Goal: Transaction & Acquisition: Purchase product/service

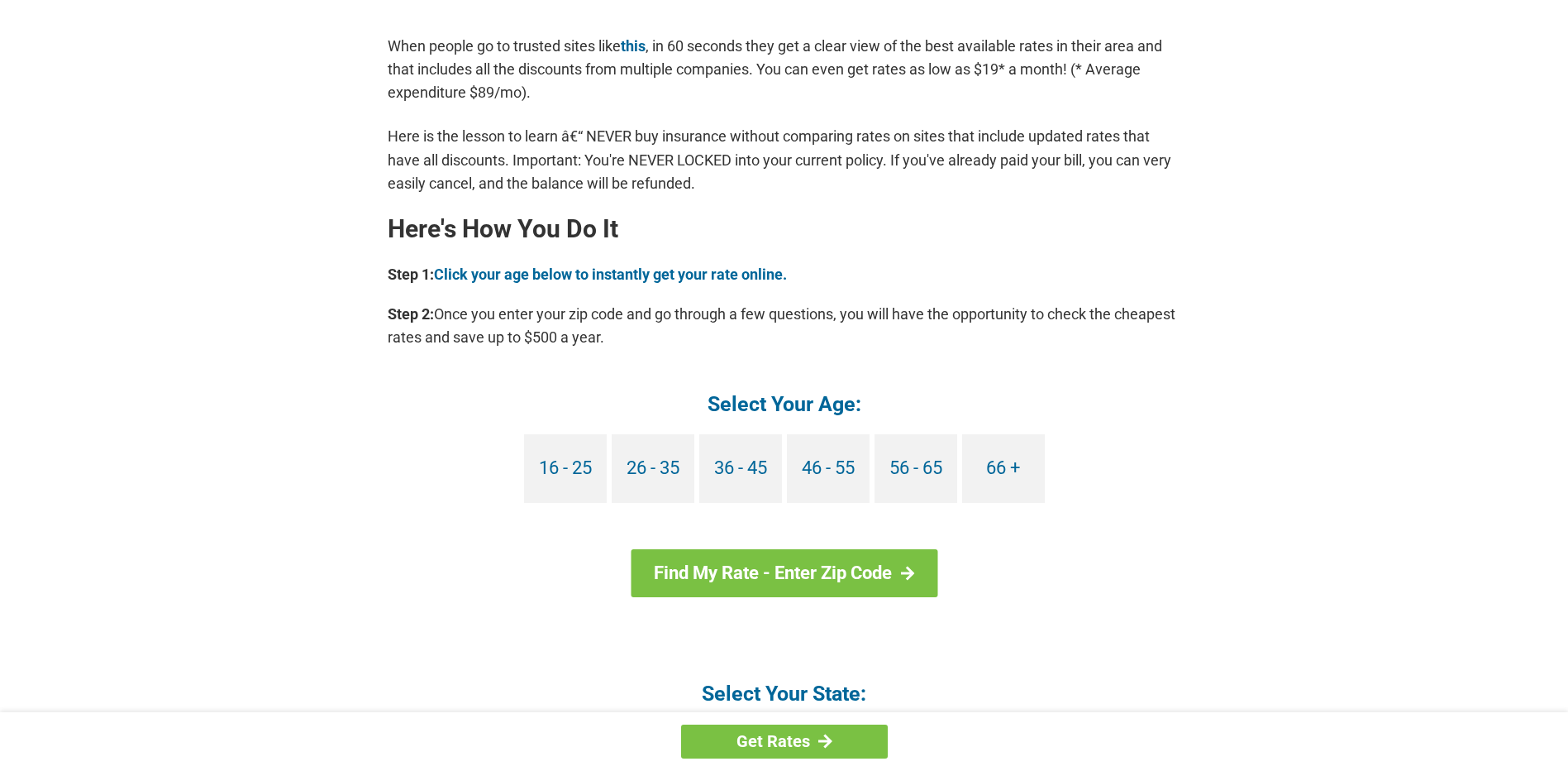
scroll to position [1323, 0]
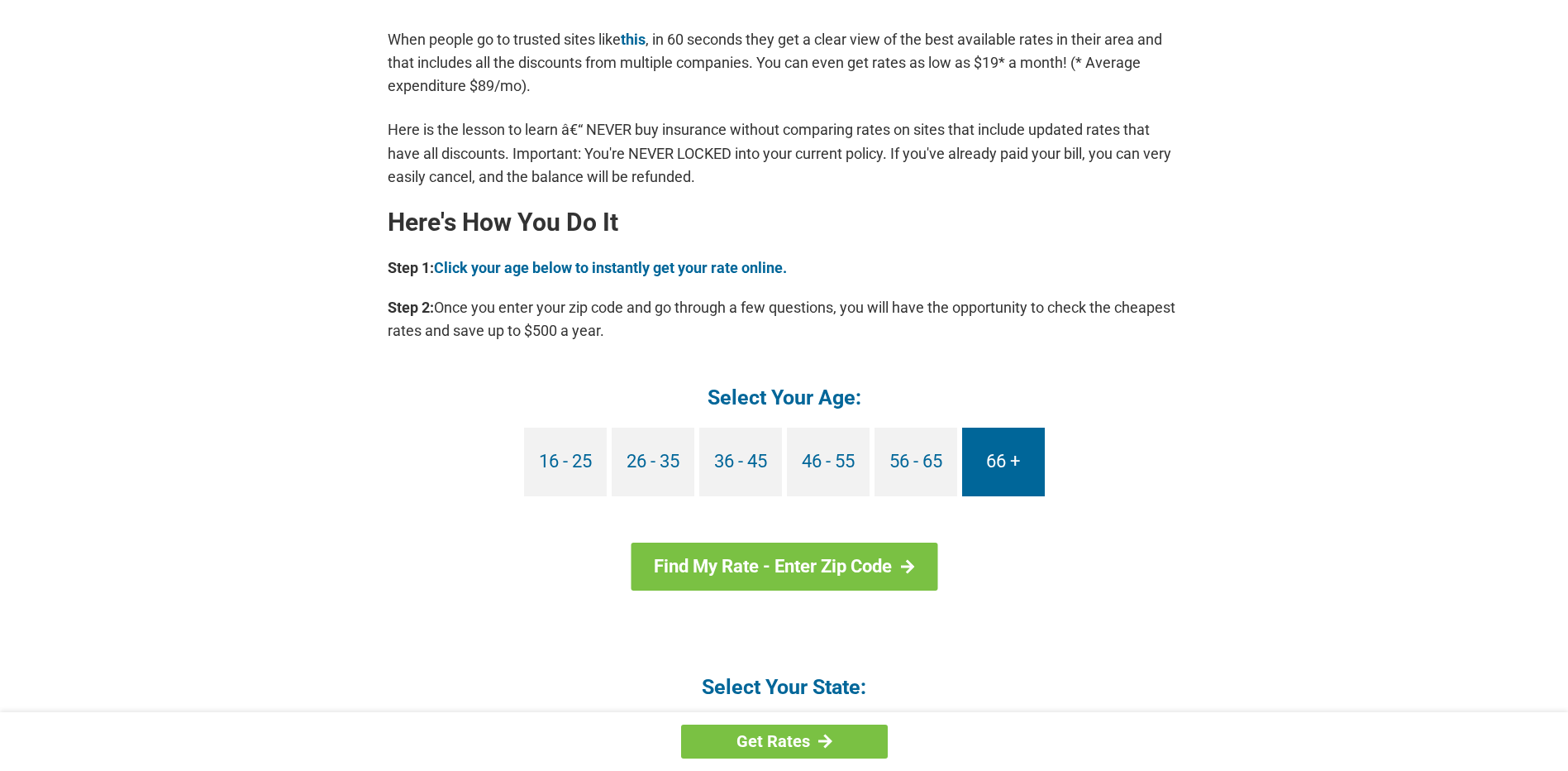
click at [987, 451] on link "66 +" at bounding box center [1003, 462] width 83 height 69
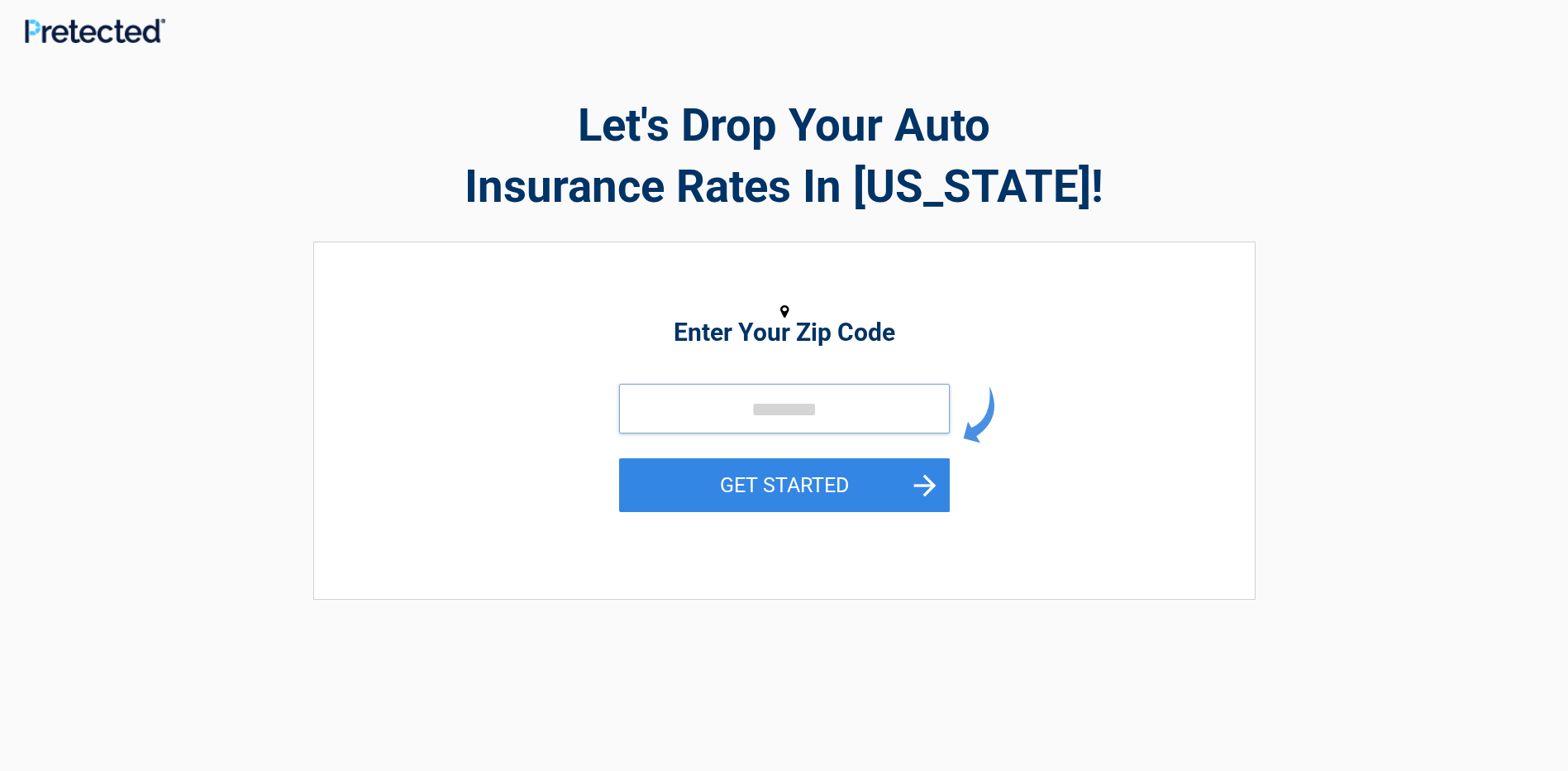
click at [801, 413] on input "tel" at bounding box center [784, 409] width 331 height 50
type input "*****"
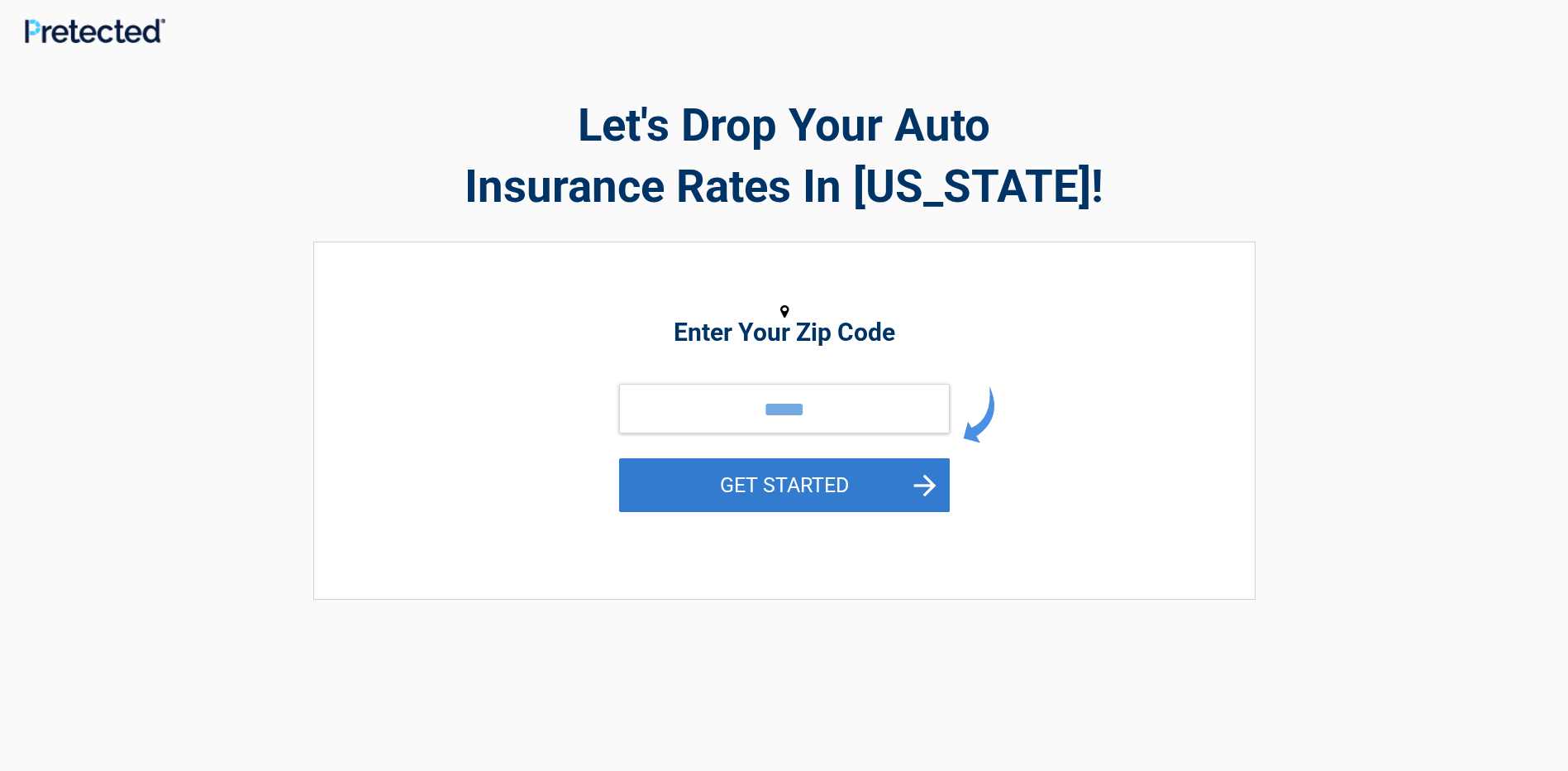
click at [811, 479] on button "GET STARTED" at bounding box center [784, 485] width 331 height 53
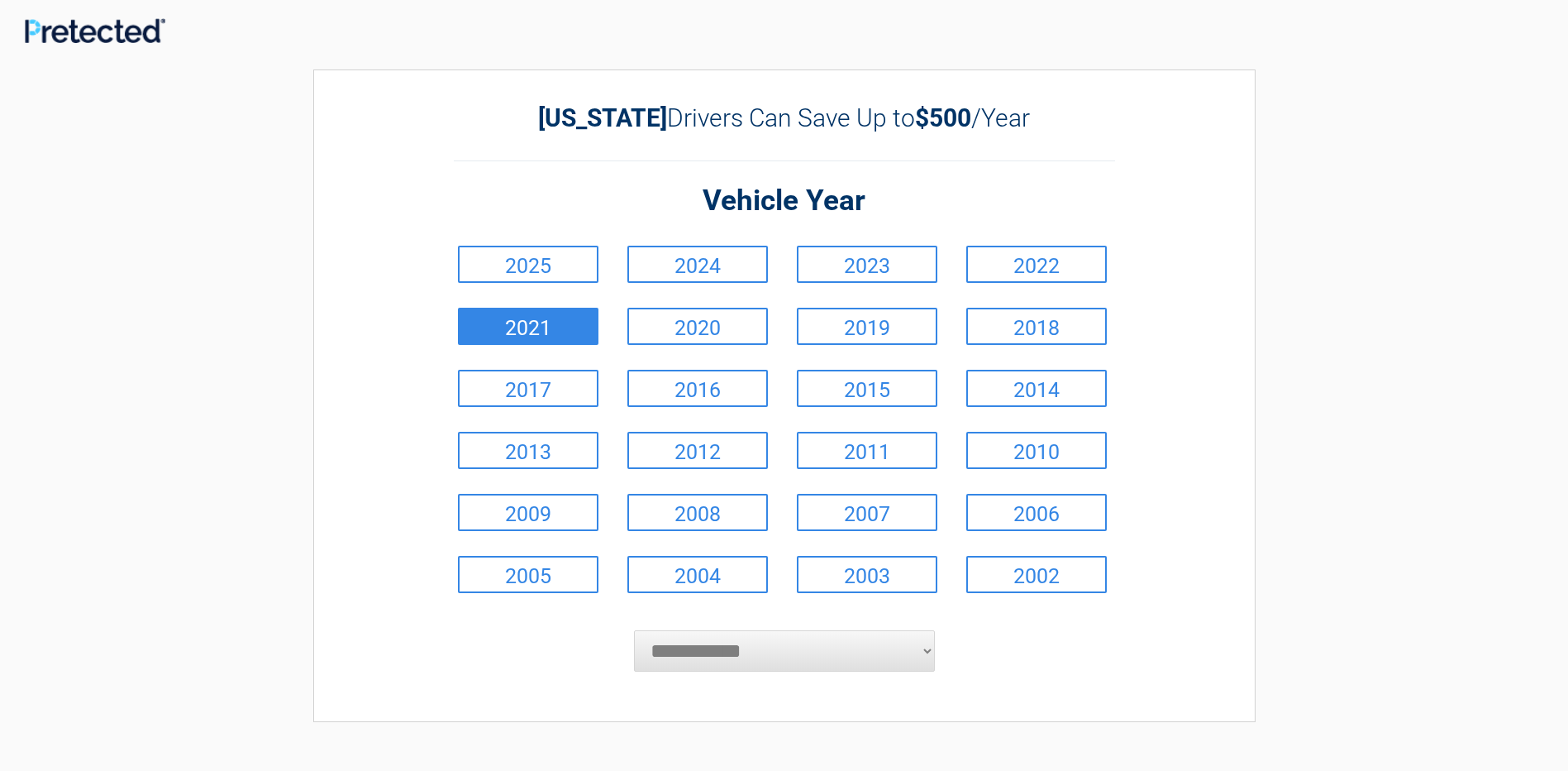
click at [564, 322] on link "2021" at bounding box center [528, 326] width 141 height 37
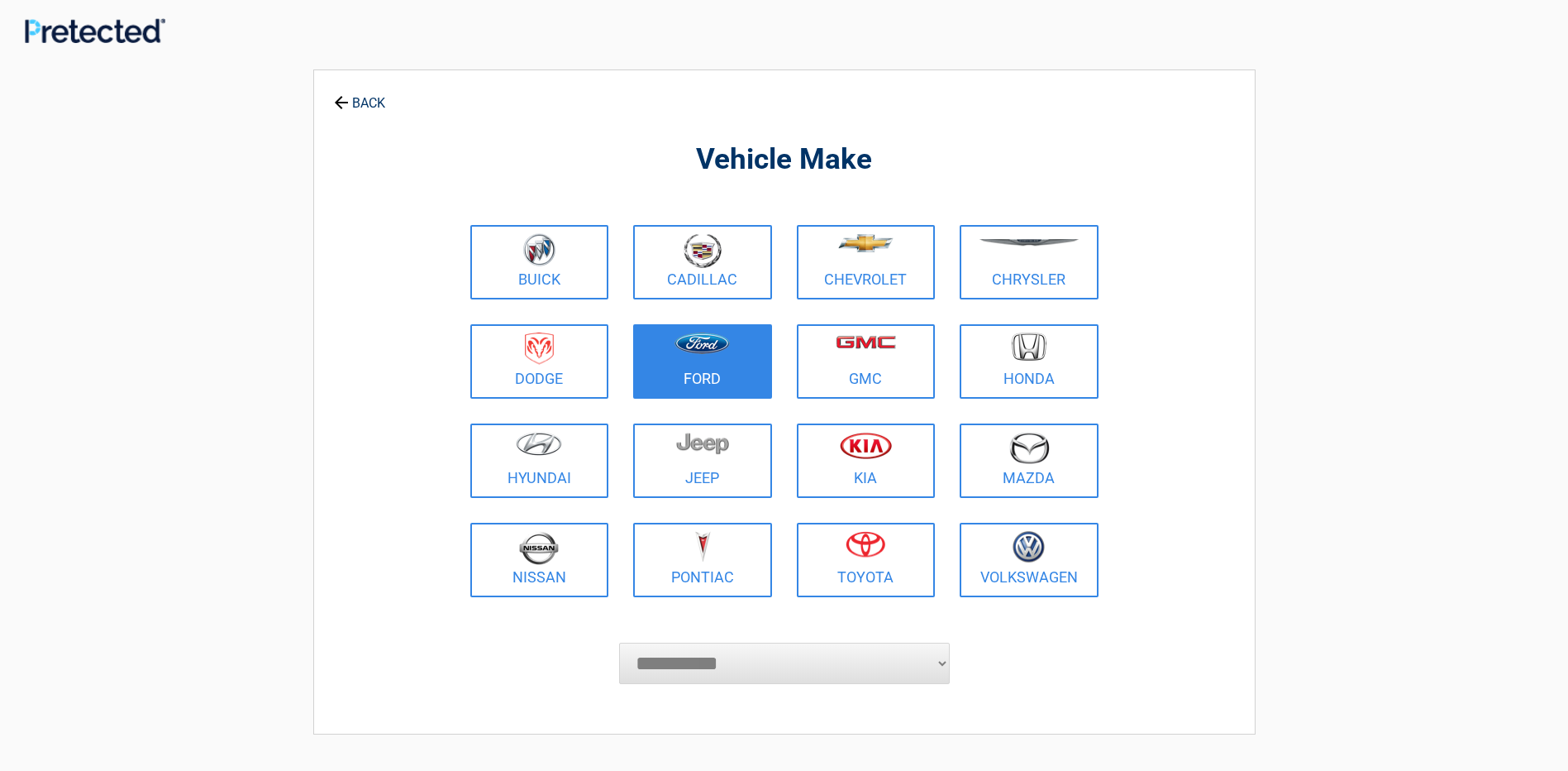
click at [732, 361] on figure at bounding box center [703, 350] width 119 height 37
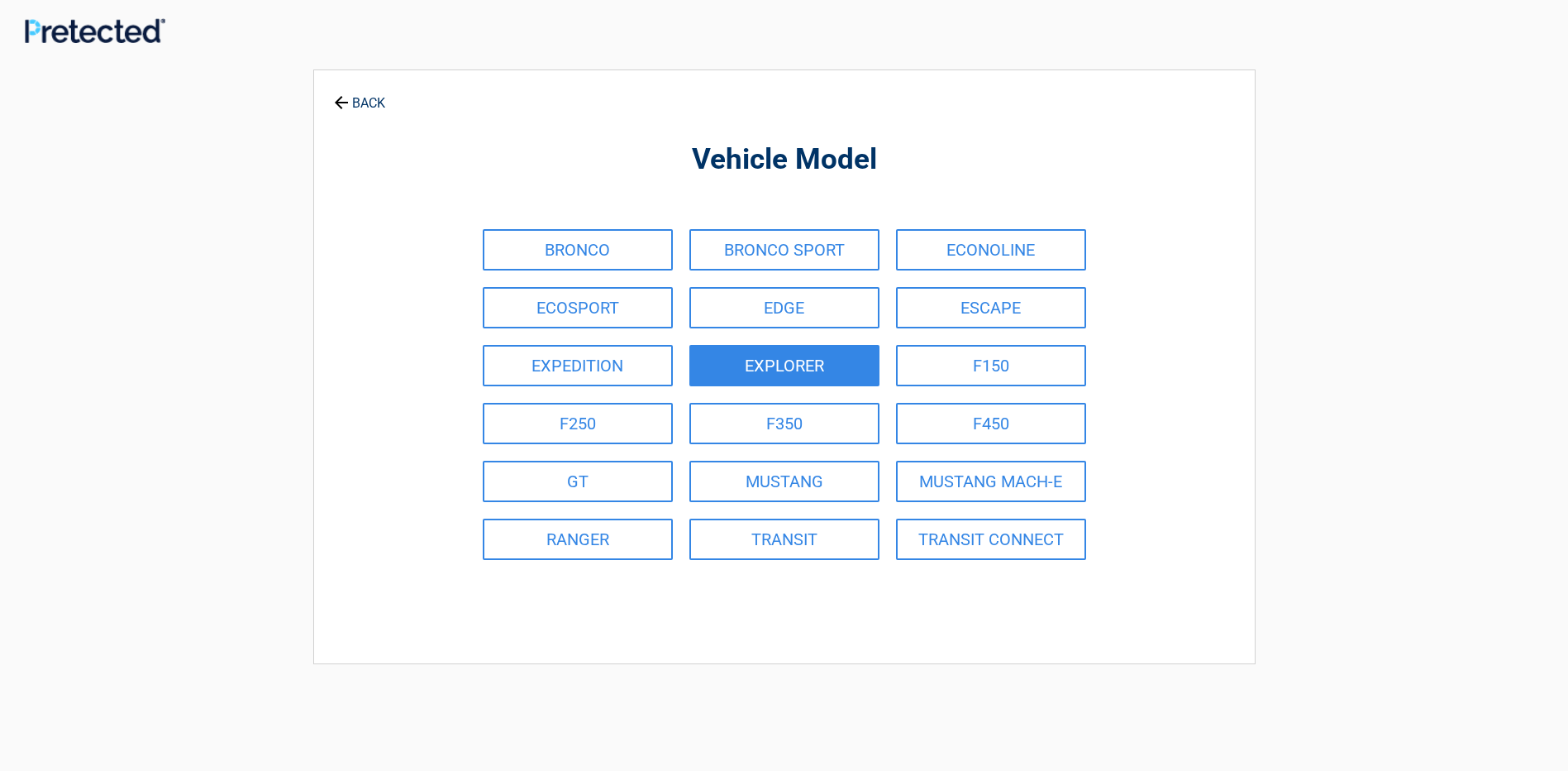
click at [776, 364] on link "EXPLORER" at bounding box center [784, 366] width 191 height 41
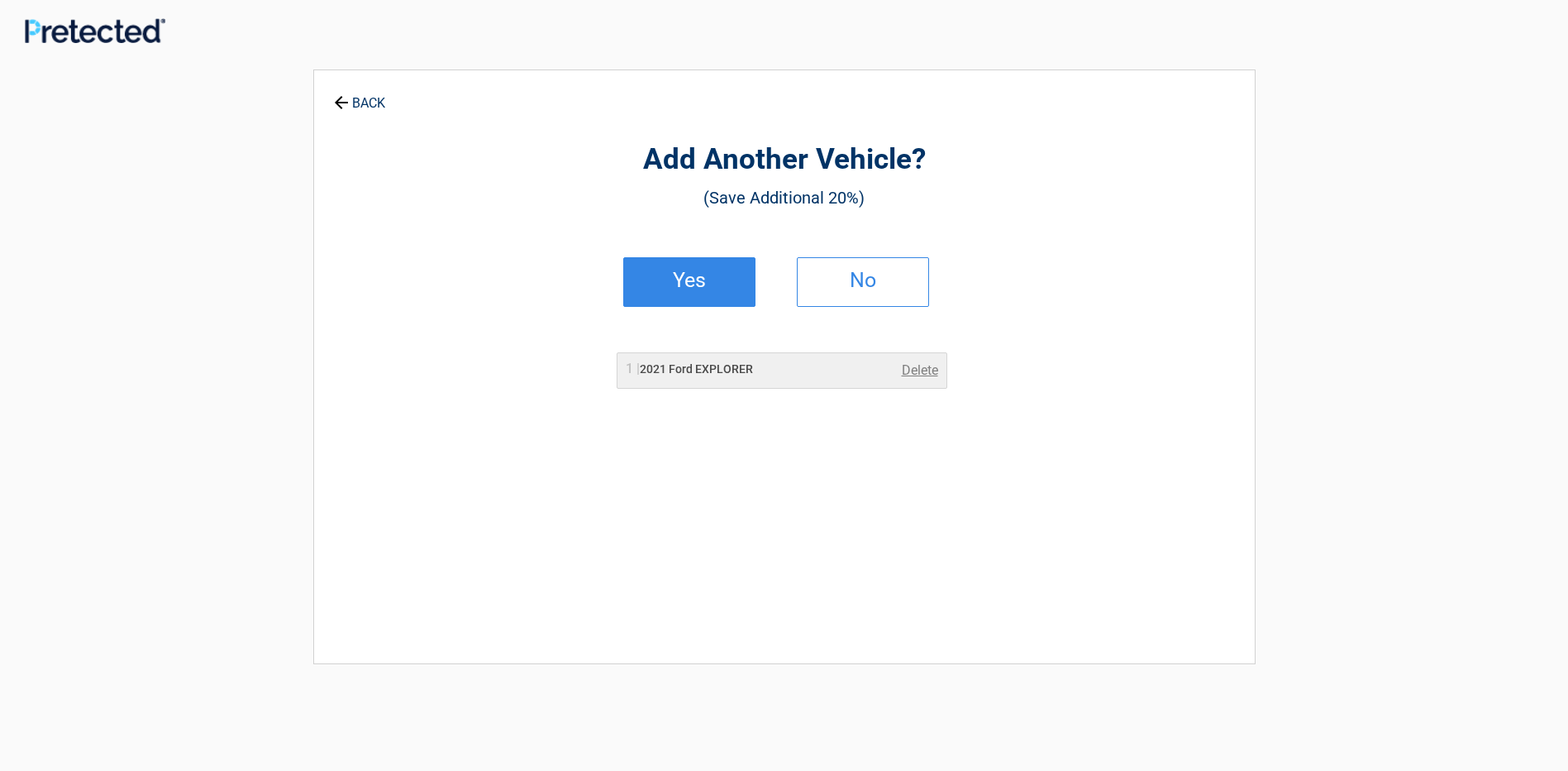
click at [718, 281] on h2 "Yes" at bounding box center [689, 279] width 97 height 11
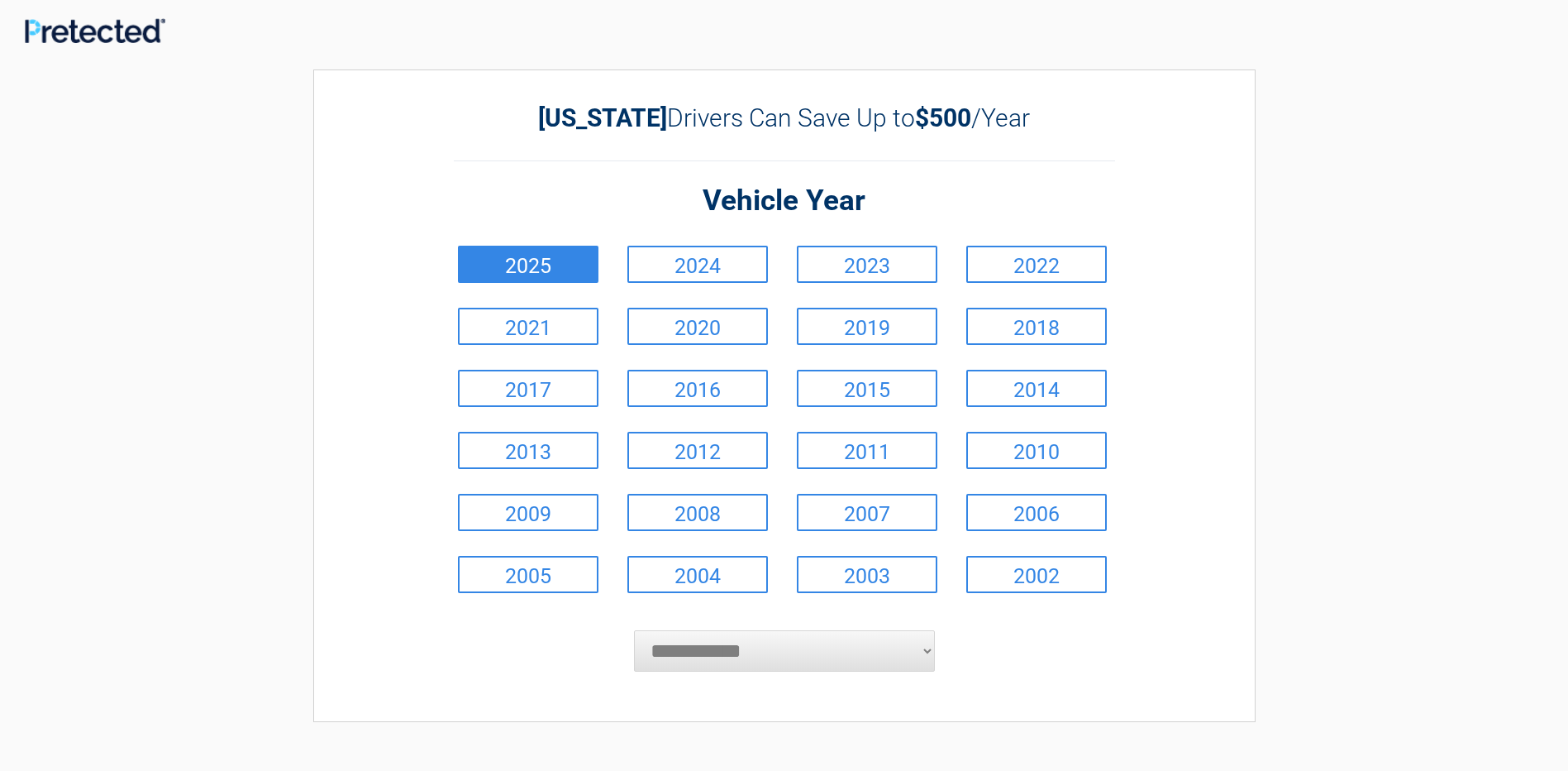
click at [541, 267] on link "2025" at bounding box center [528, 264] width 141 height 37
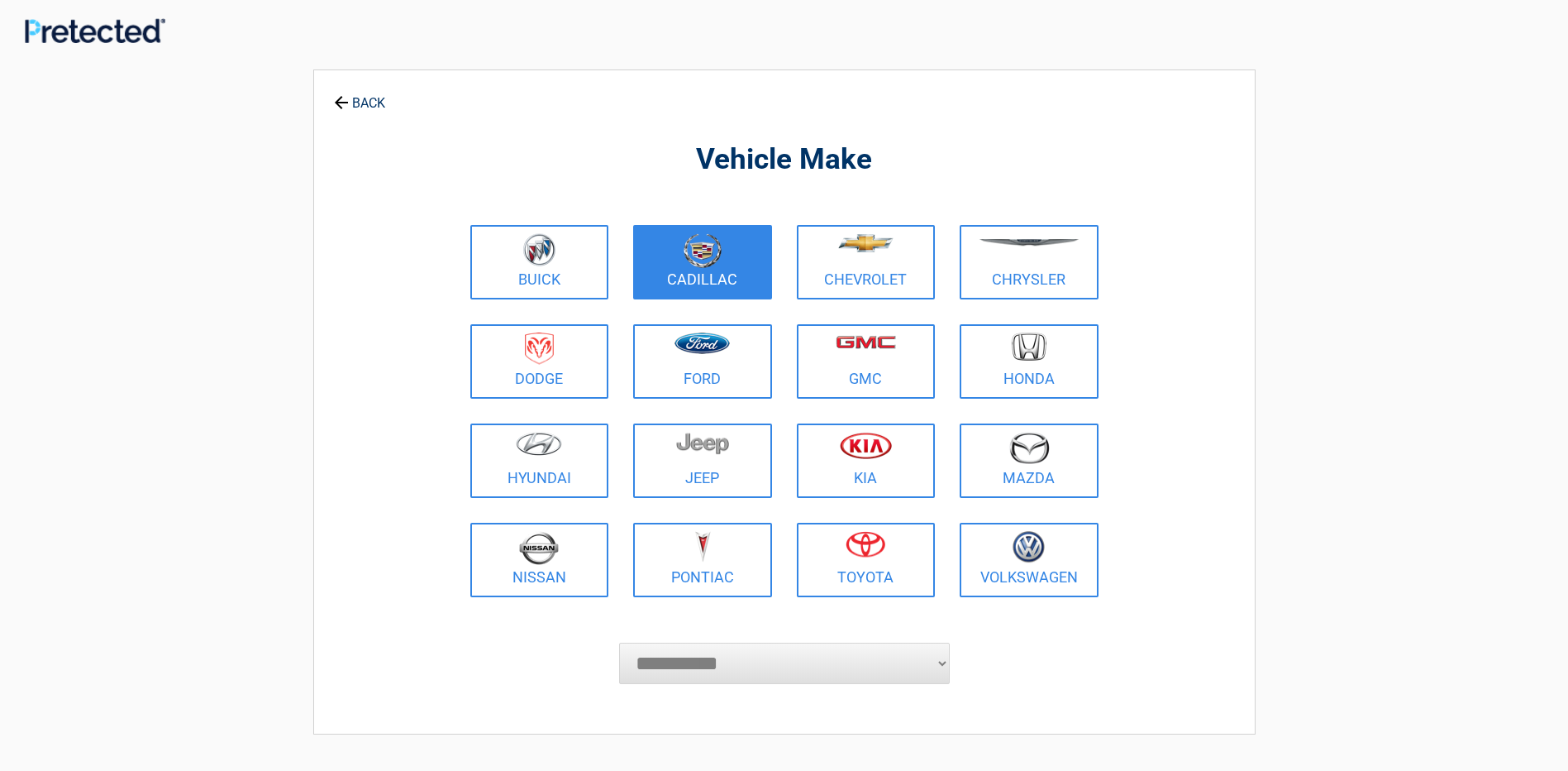
click at [691, 254] on img at bounding box center [703, 250] width 38 height 34
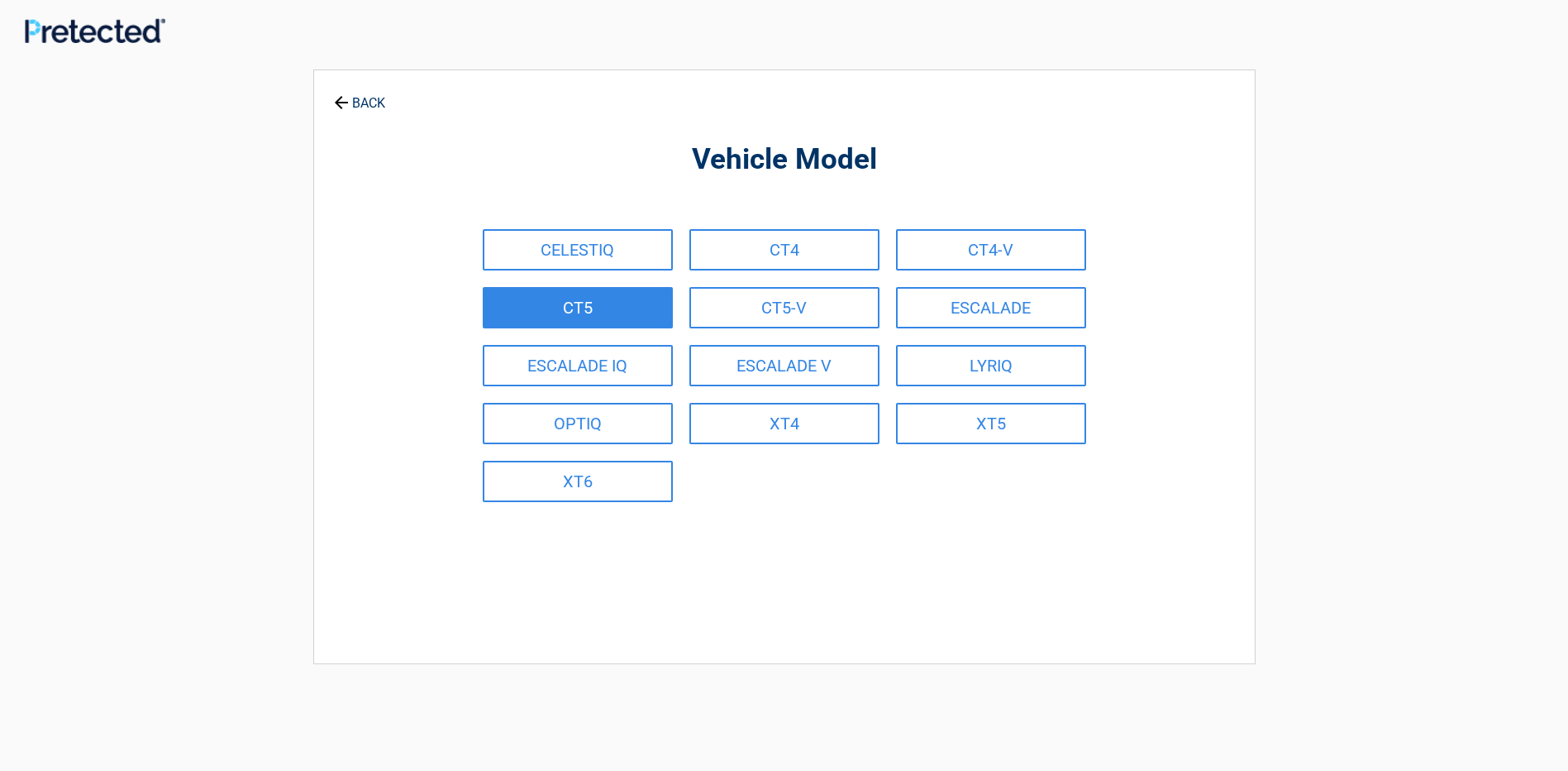
click at [595, 306] on link "CT5" at bounding box center [578, 308] width 191 height 41
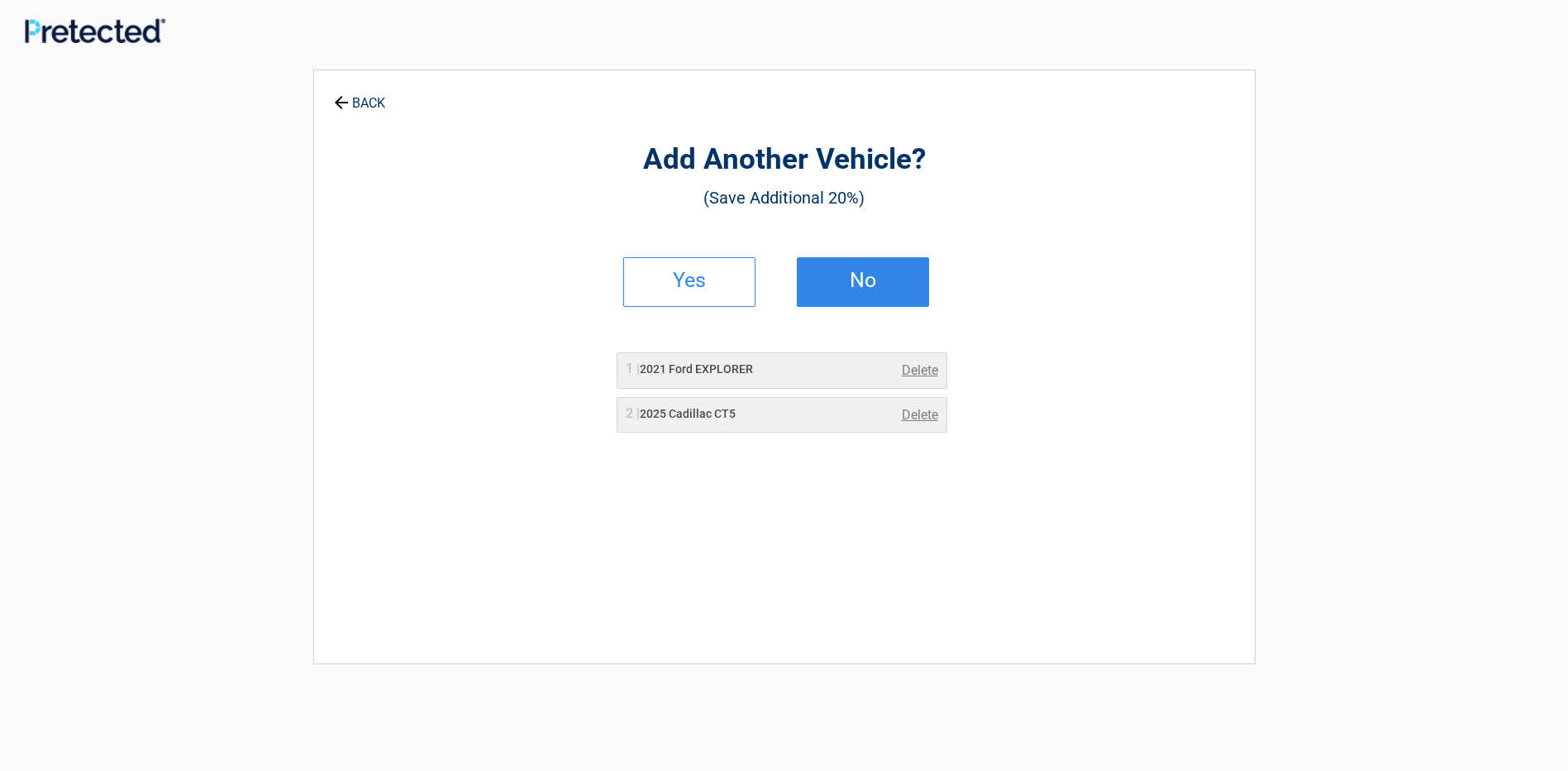
click at [856, 274] on h2 "No" at bounding box center [862, 279] width 97 height 11
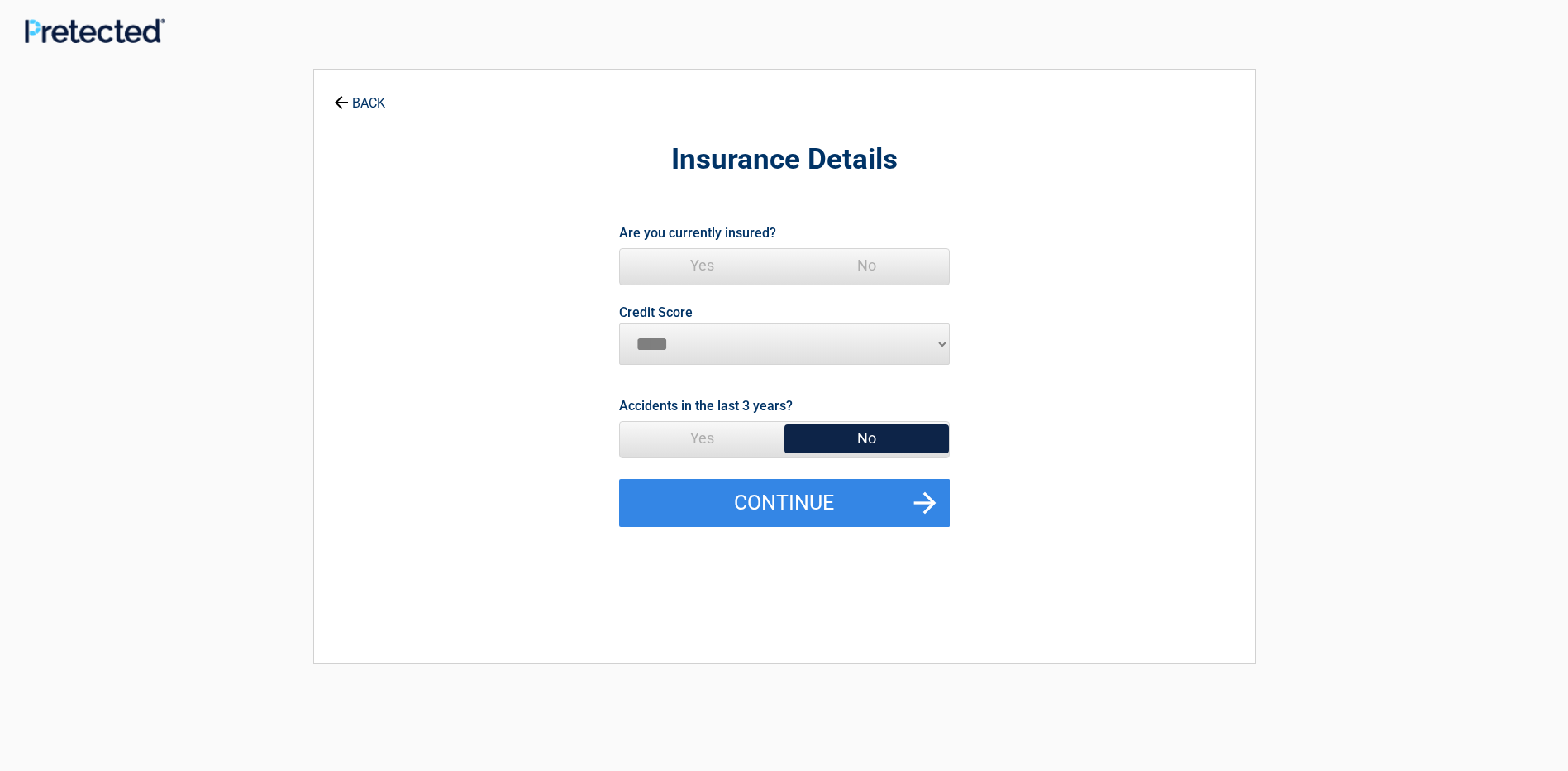
click at [716, 267] on span "Yes" at bounding box center [702, 266] width 165 height 33
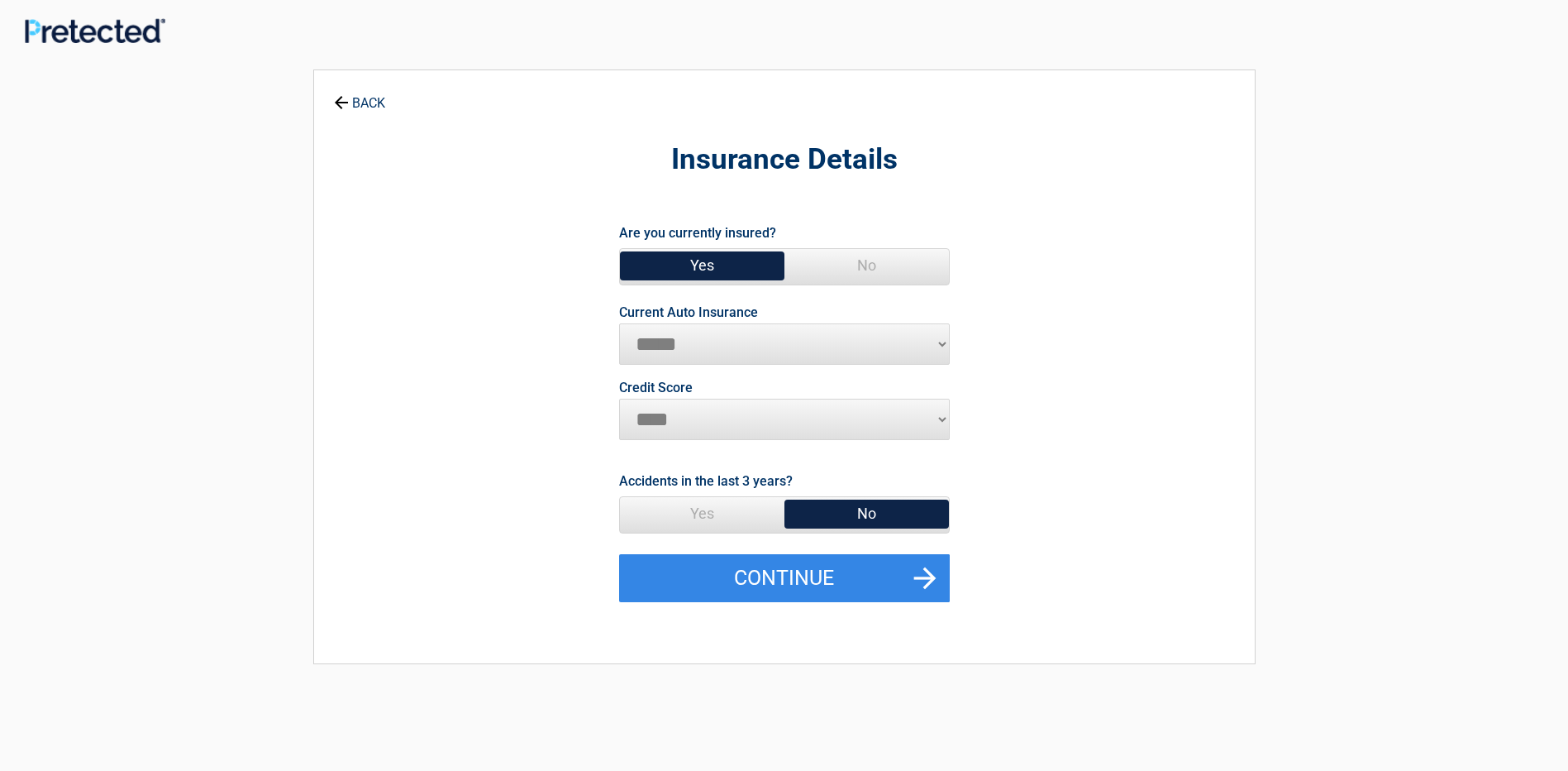
click at [921, 334] on select "**********" at bounding box center [784, 344] width 331 height 41
select select "********"
click at [619, 323] on select "**********" at bounding box center [784, 344] width 331 height 41
click at [863, 511] on span "No" at bounding box center [866, 513] width 165 height 33
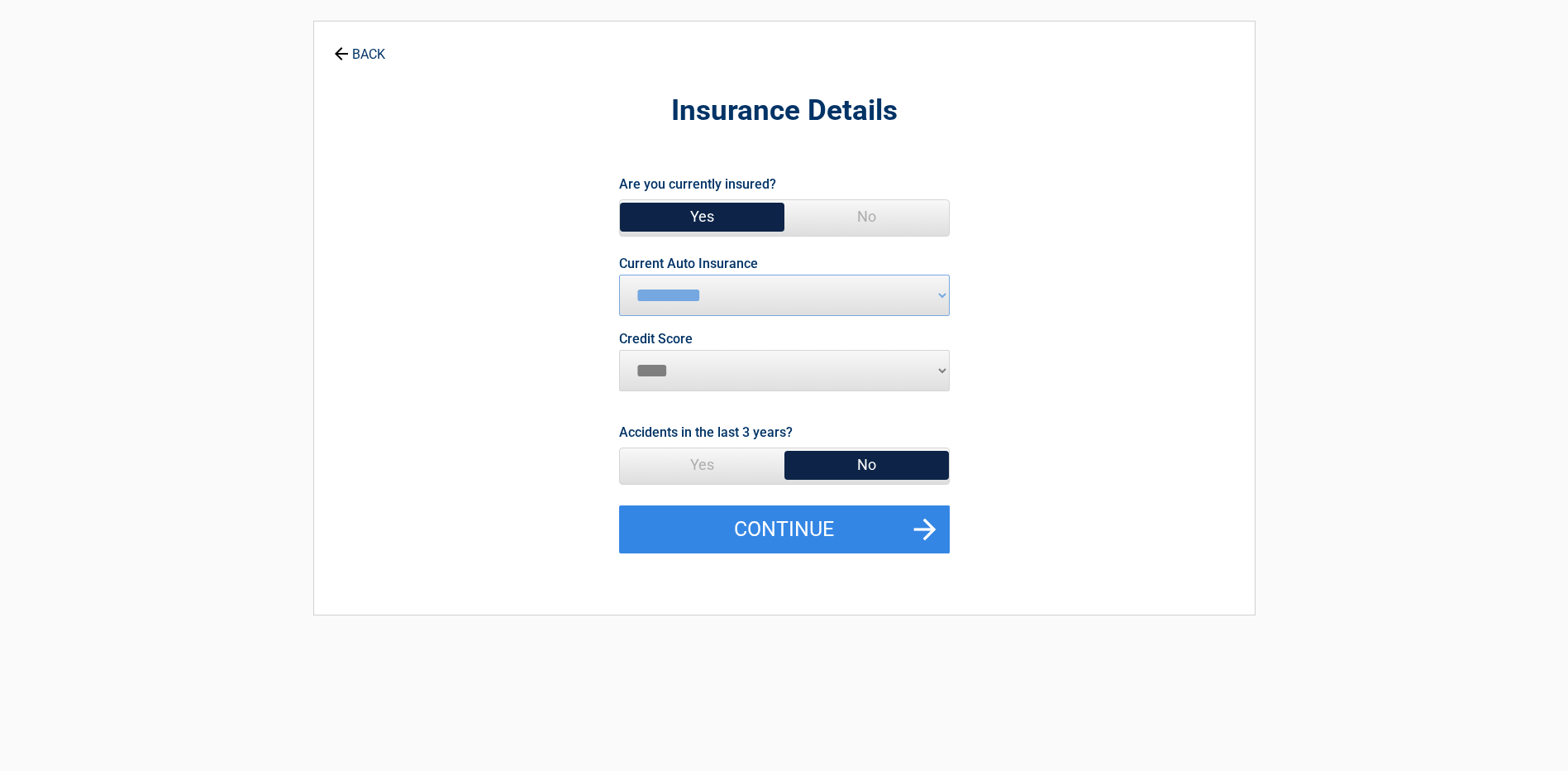
scroll to position [166, 0]
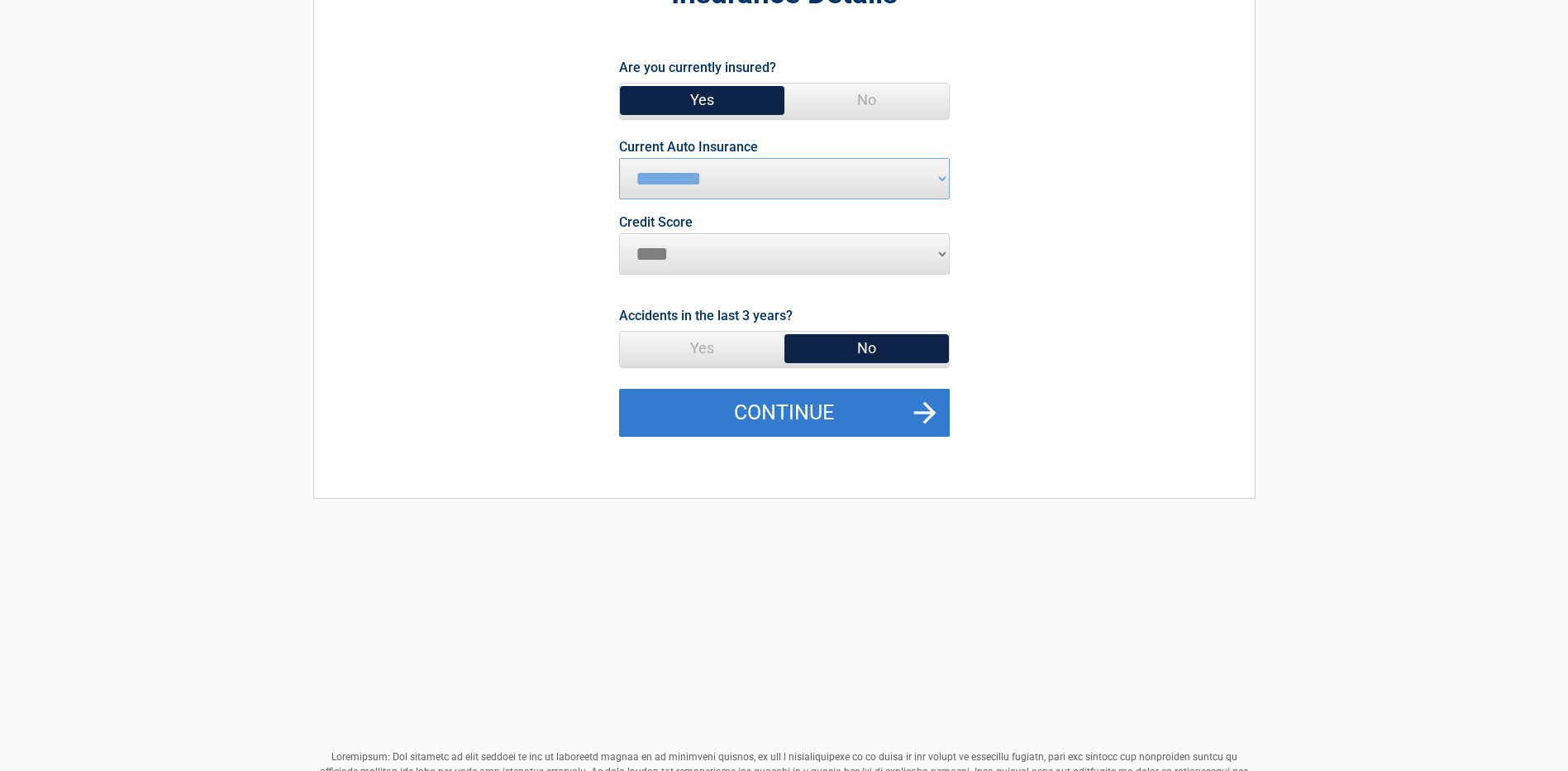
click at [793, 406] on button "Continue" at bounding box center [784, 413] width 331 height 48
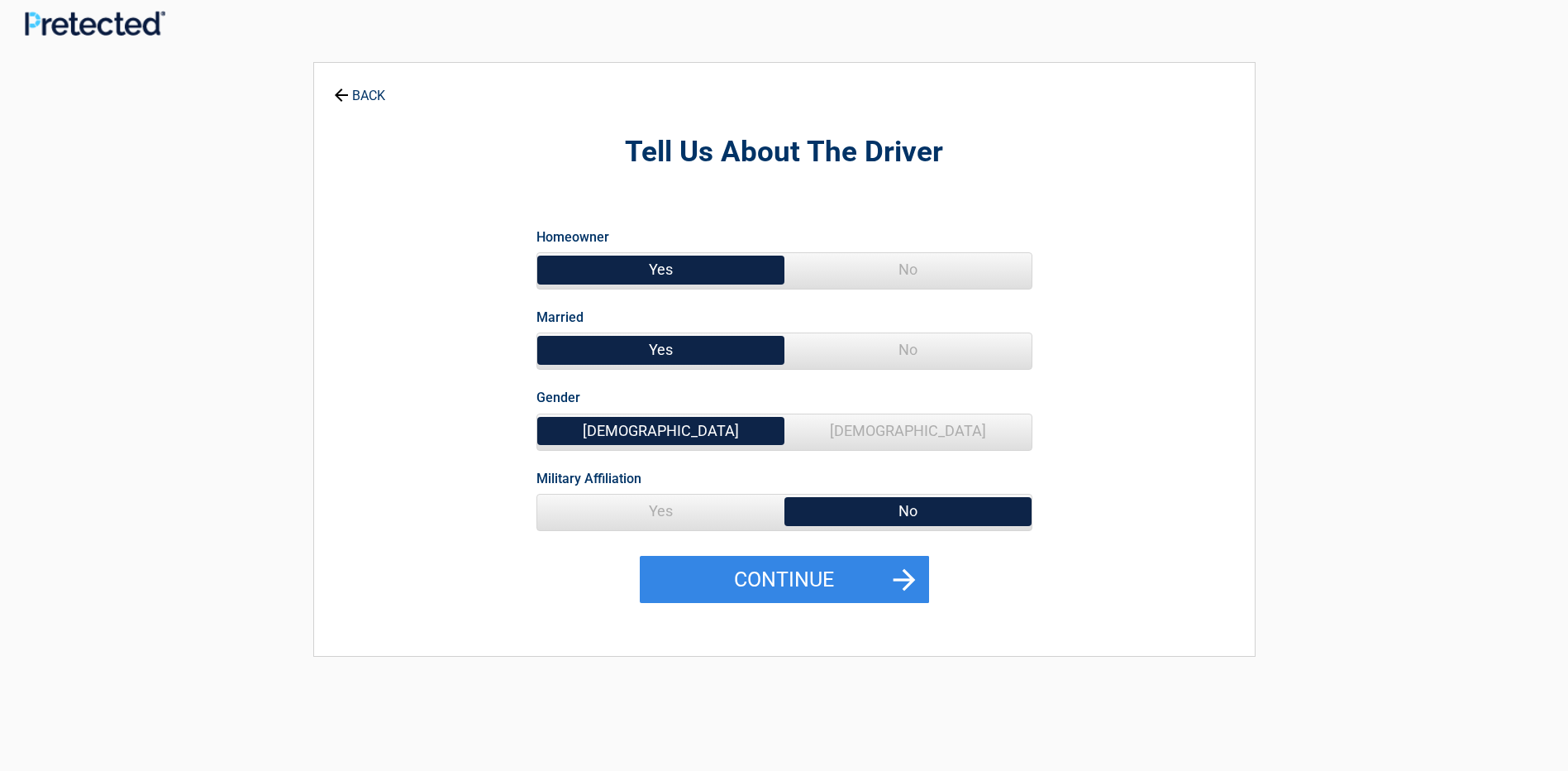
scroll to position [0, 0]
